Goal: Register for event/course

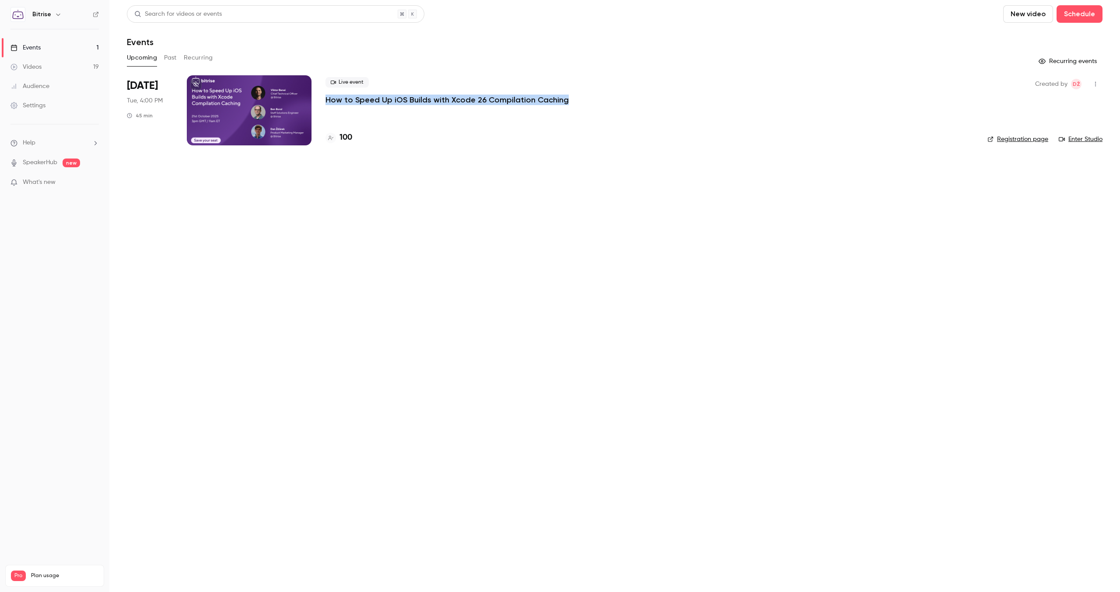
drag, startPoint x: 569, startPoint y: 98, endPoint x: 321, endPoint y: 101, distance: 248.2
click at [321, 101] on li "Oct 21 Tue, 4:00 PM 45 min Live event How to Speed Up iOS Builds with Xcode 26 …" at bounding box center [615, 115] width 976 height 81
copy p "How to Speed Up iOS Builds with Xcode 26 Compilation Caching"
